Goal: Navigation & Orientation: Find specific page/section

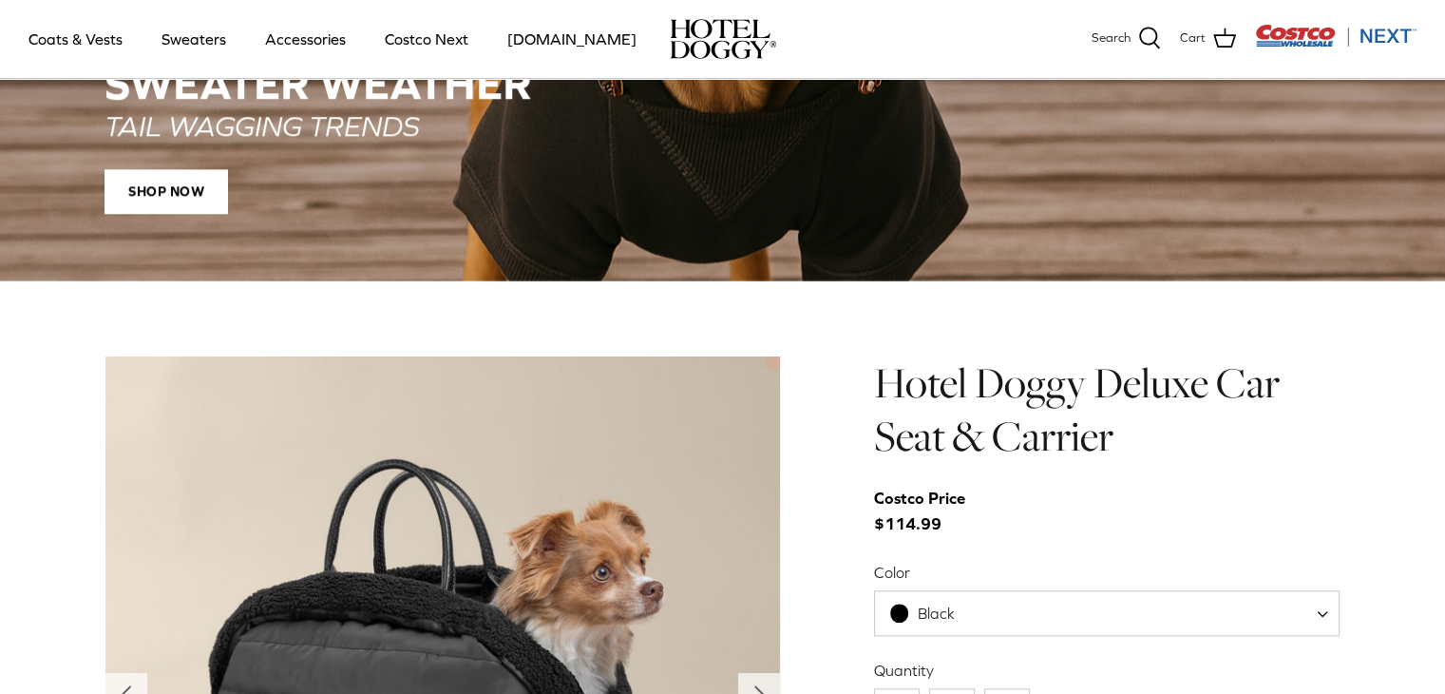
scroll to position [1996, 0]
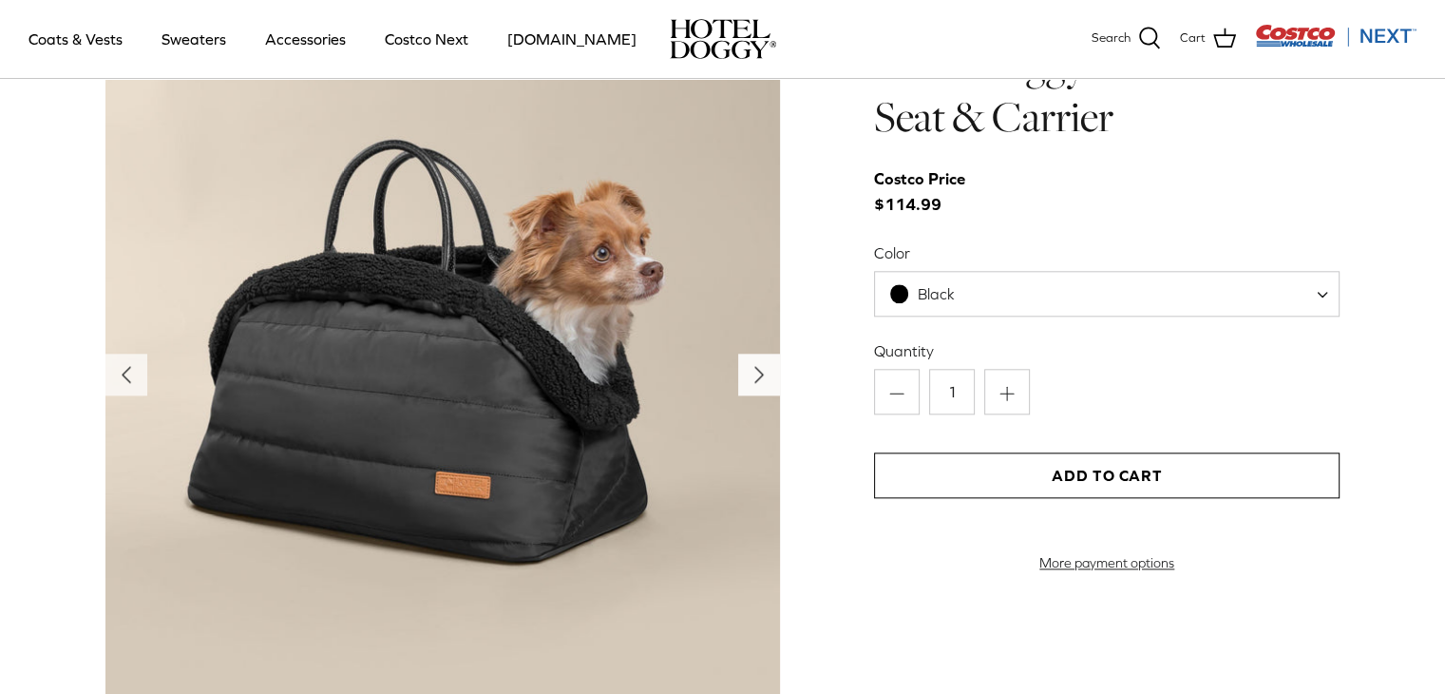
click at [750, 366] on icon "Right" at bounding box center [759, 374] width 30 height 30
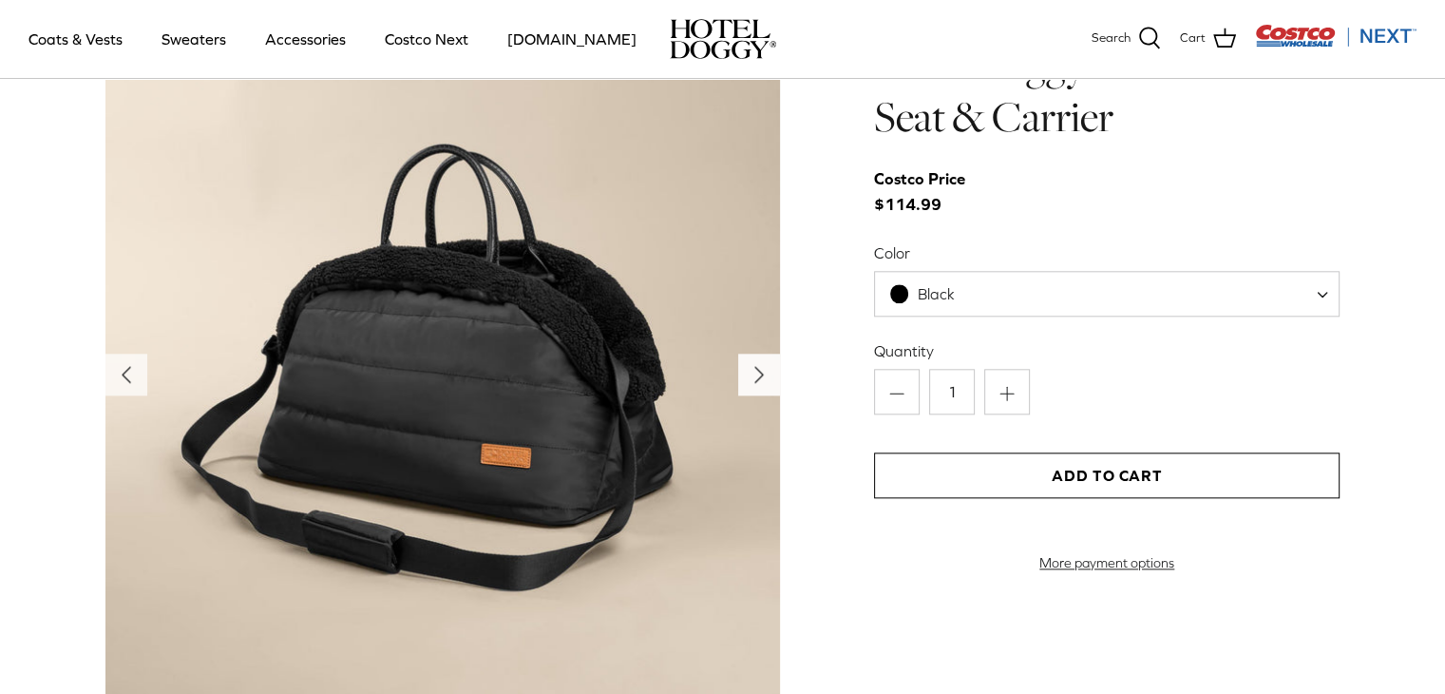
click at [750, 366] on icon "Right" at bounding box center [759, 374] width 30 height 30
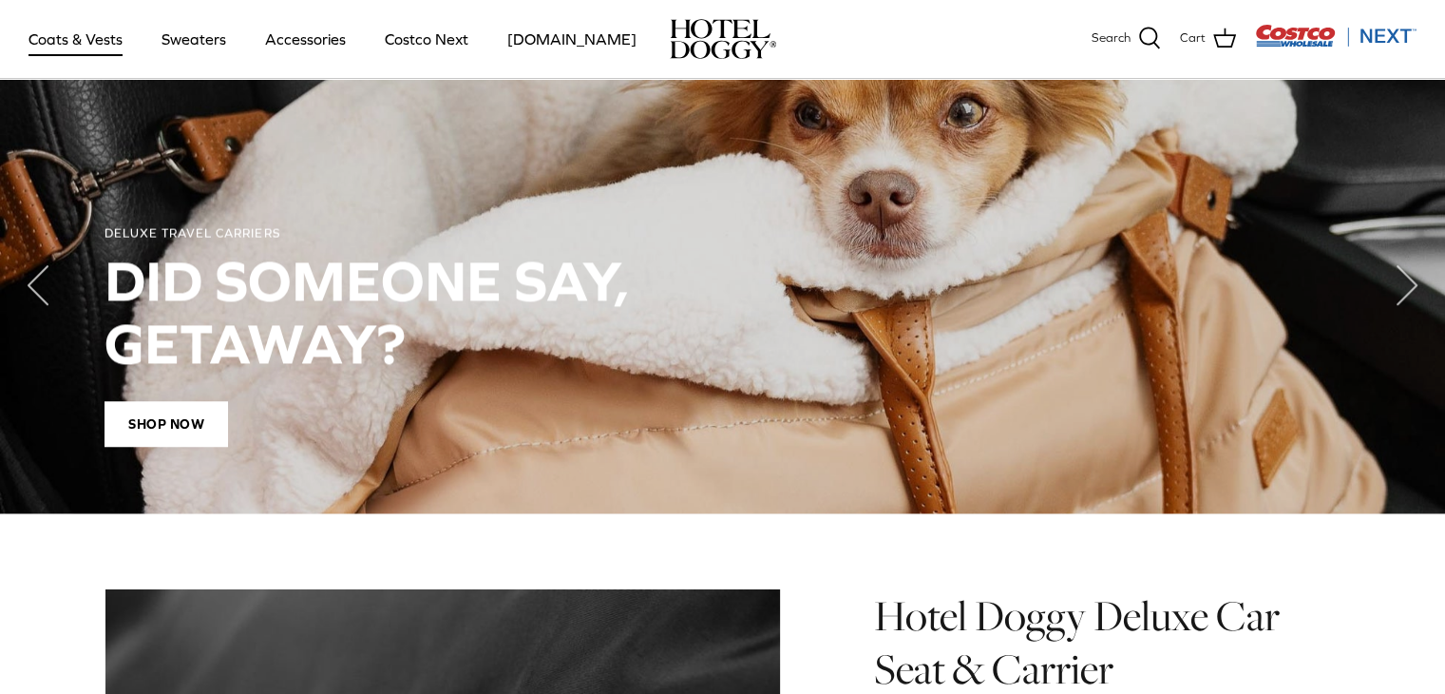
scroll to position [1235, 0]
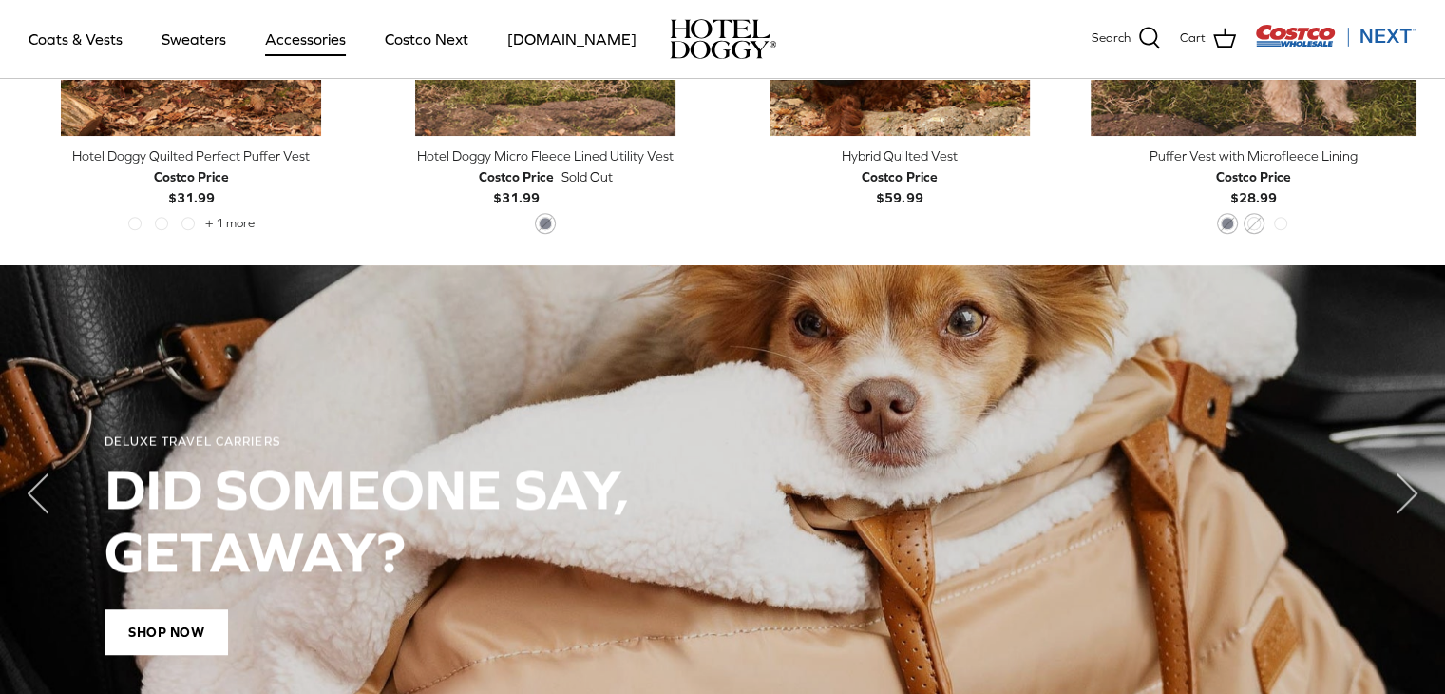
click at [274, 47] on link "Accessories" at bounding box center [305, 39] width 115 height 65
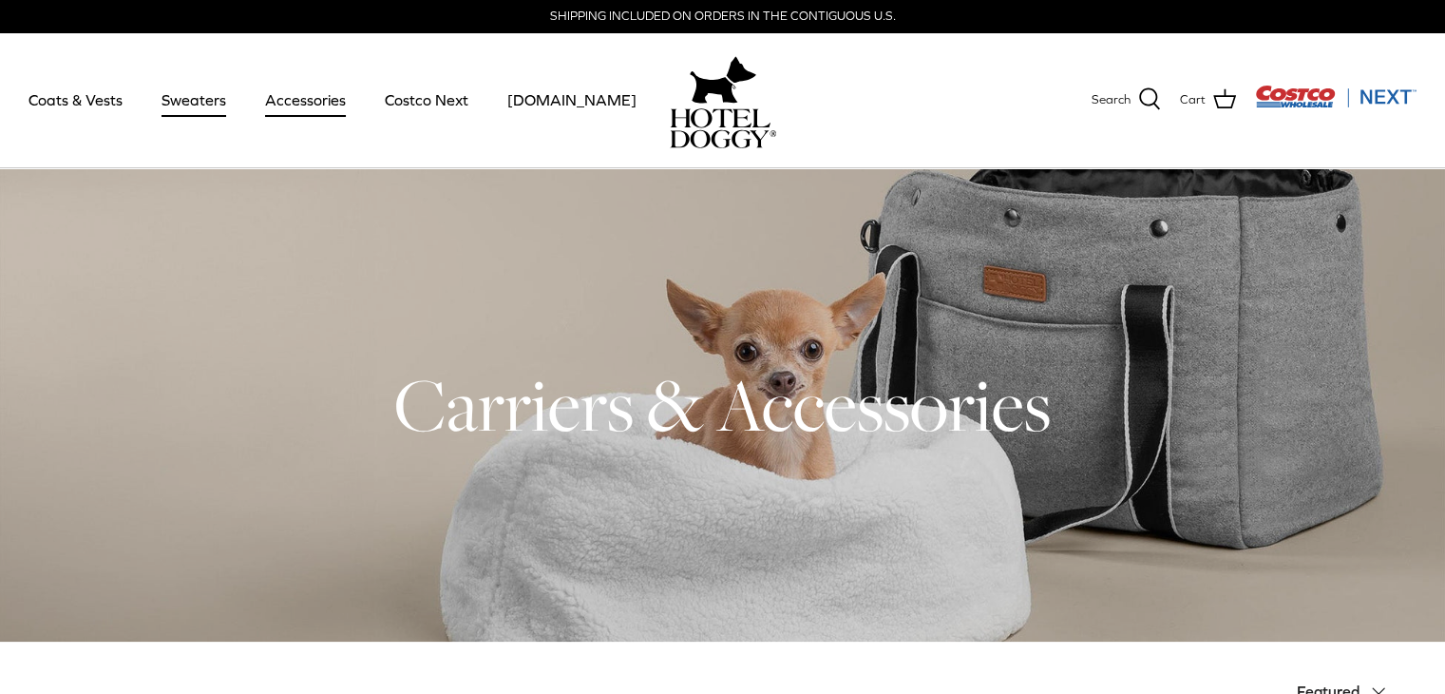
click at [204, 104] on link "Sweaters" at bounding box center [193, 99] width 99 height 65
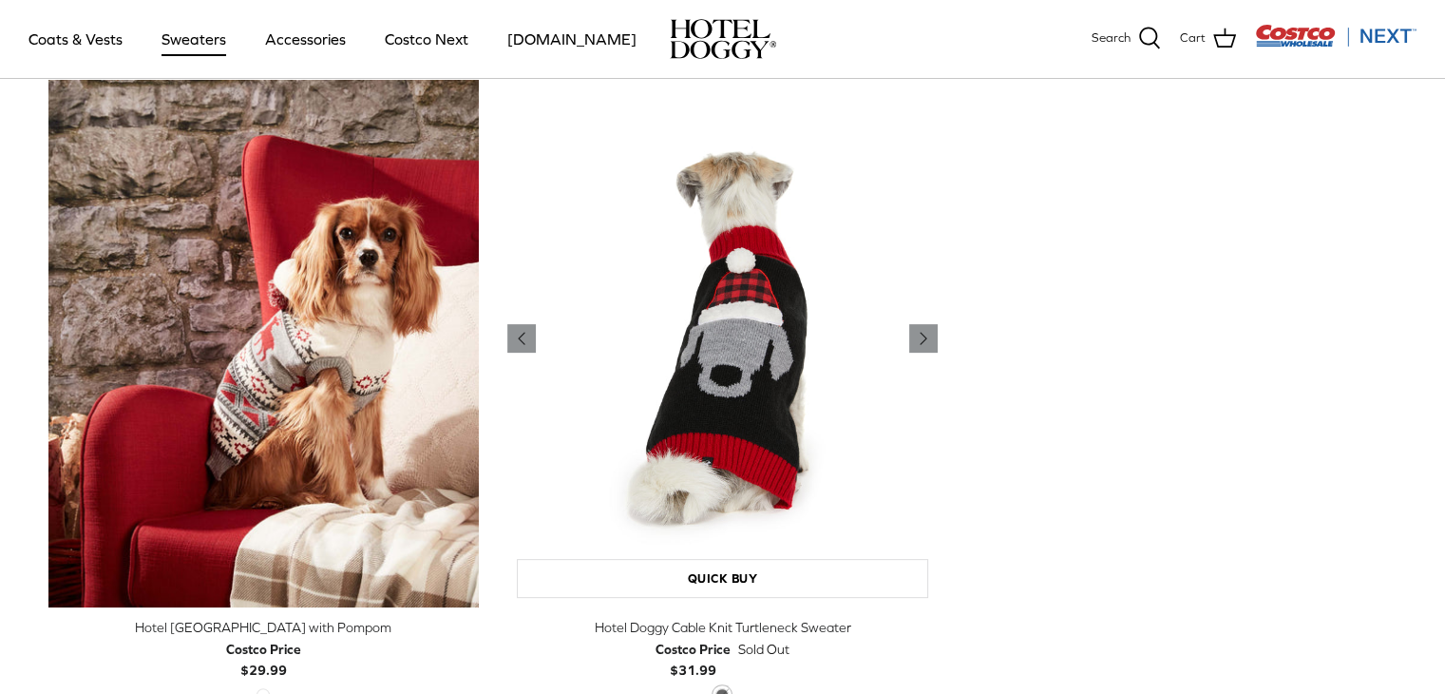
scroll to position [570, 0]
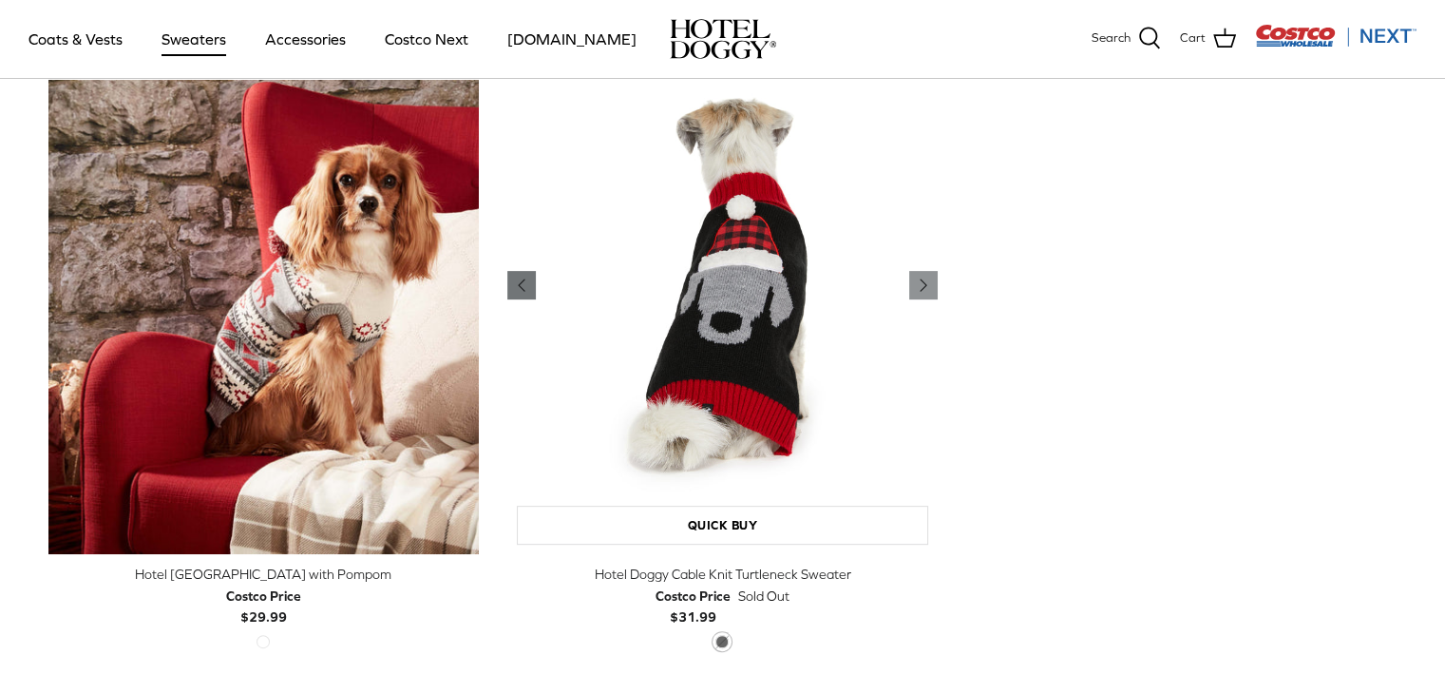
click at [517, 278] on icon "Left" at bounding box center [521, 285] width 23 height 23
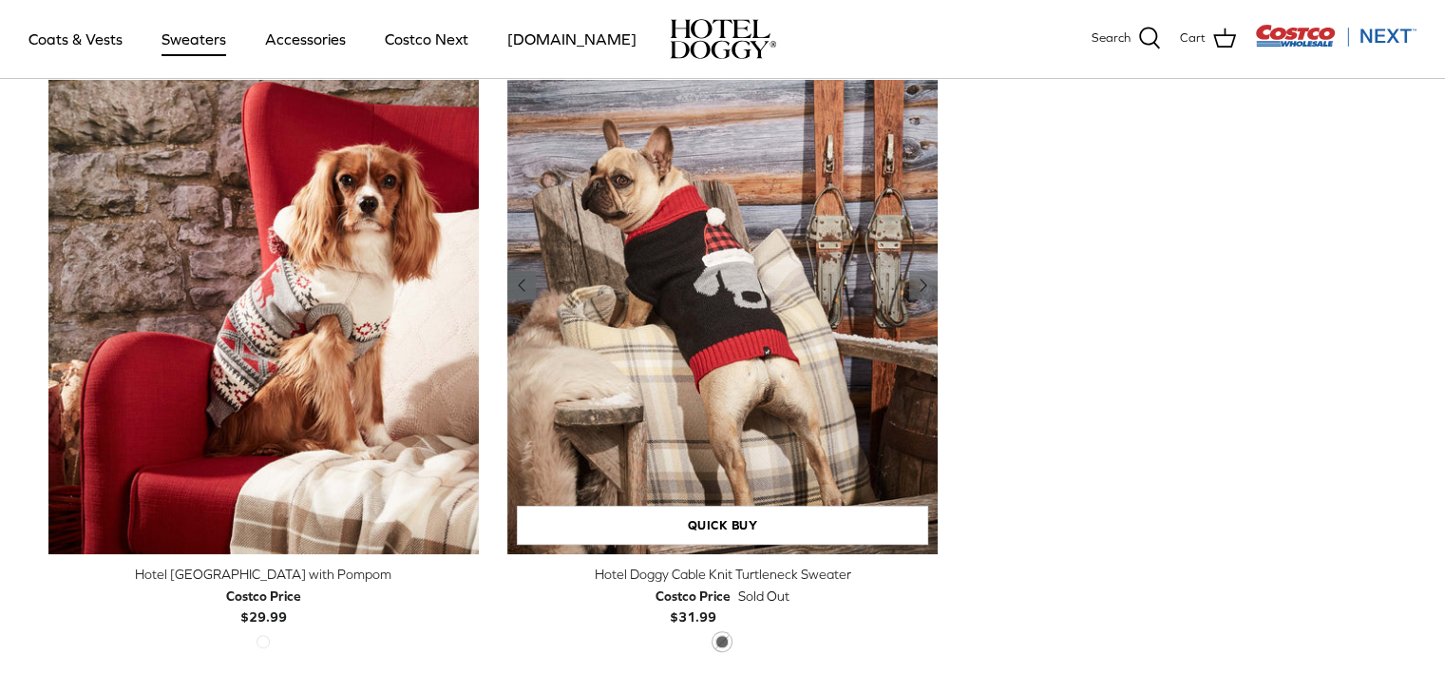
click at [517, 282] on icon "Left" at bounding box center [521, 285] width 23 height 23
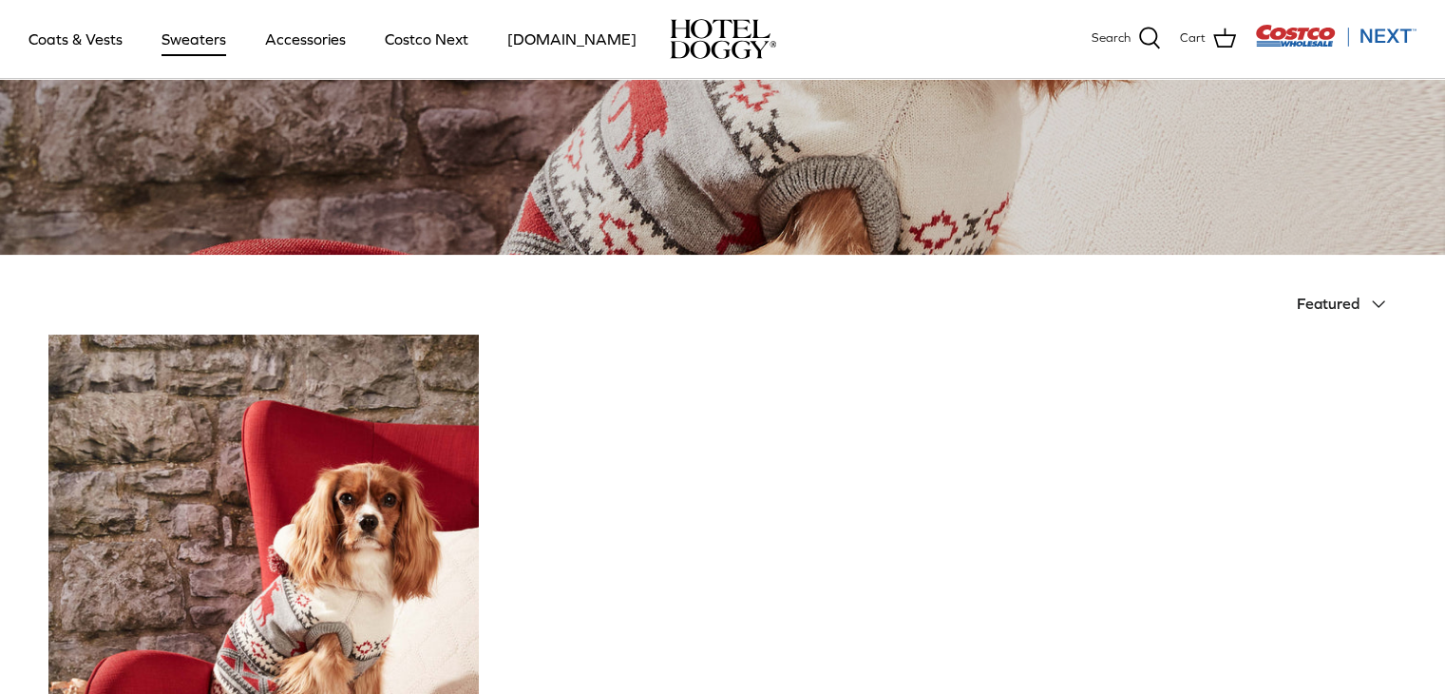
scroll to position [225, 0]
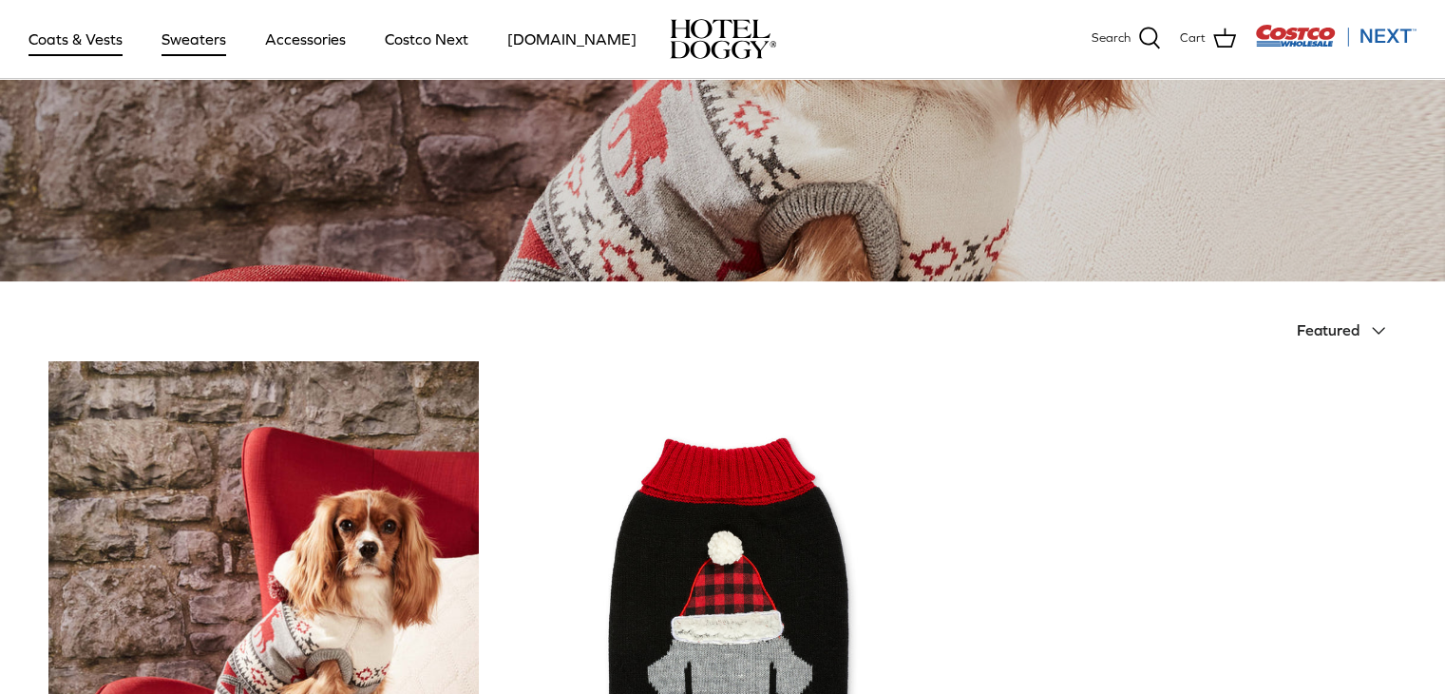
click at [121, 33] on link "Coats & Vests" at bounding box center [75, 39] width 128 height 65
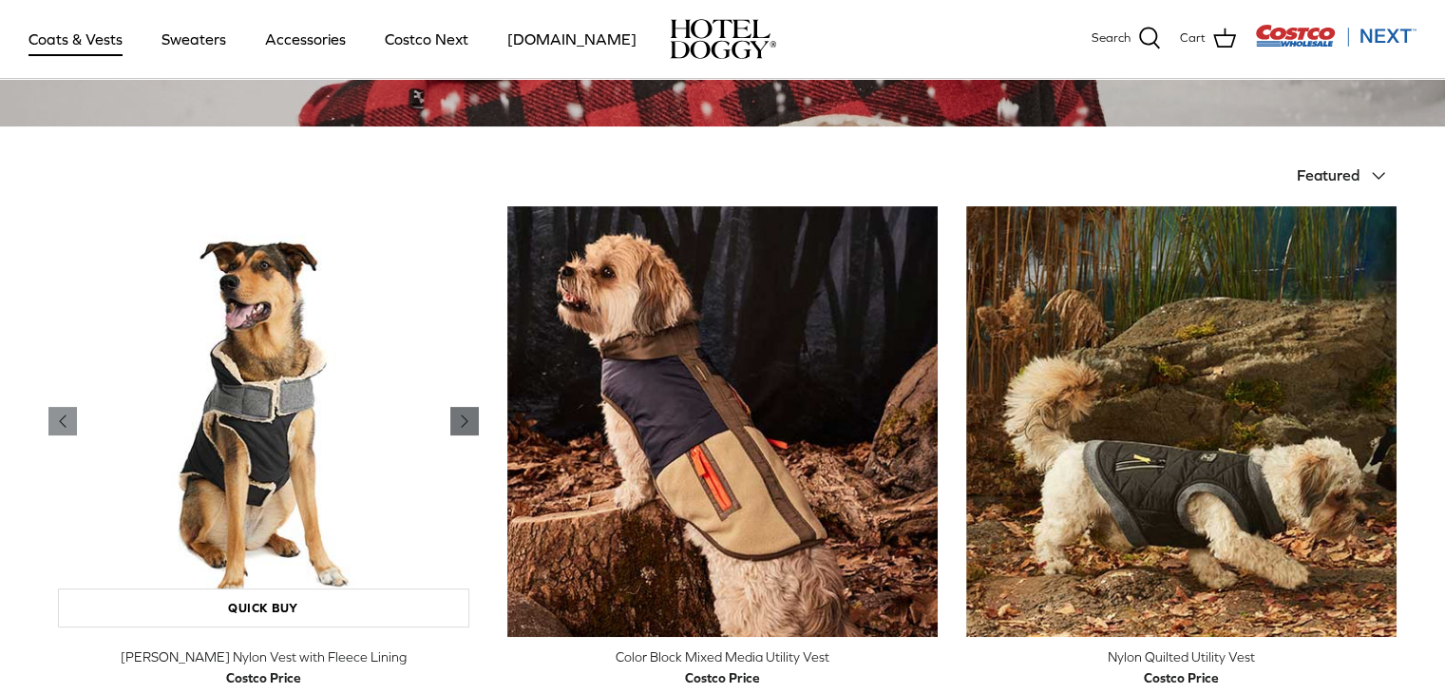
click at [453, 421] on icon "Right" at bounding box center [464, 421] width 23 height 23
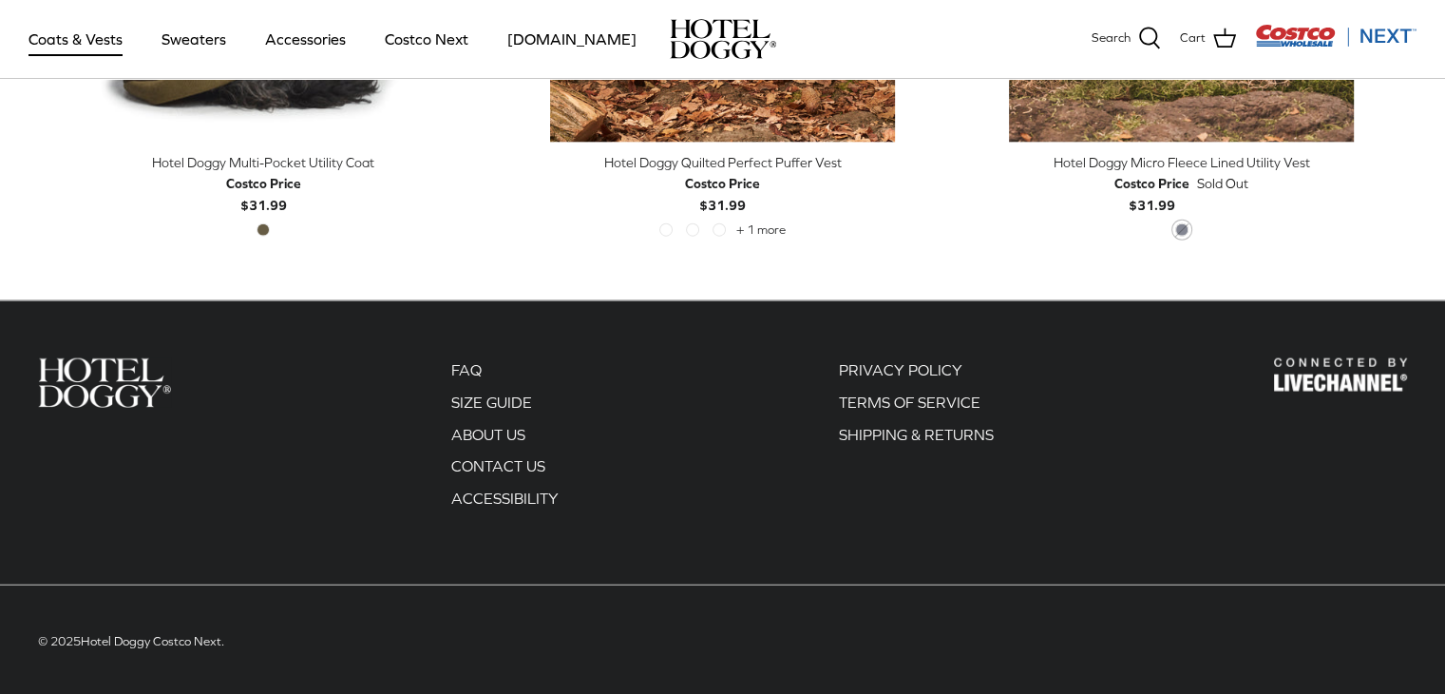
scroll to position [3685, 0]
